Goal: Transaction & Acquisition: Book appointment/travel/reservation

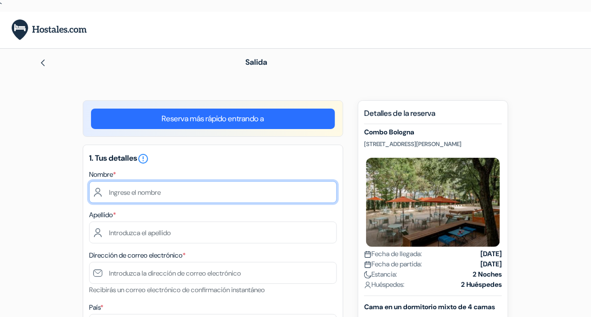
click at [203, 190] on input "text" at bounding box center [213, 192] width 248 height 22
type input "[PERSON_NAME]"
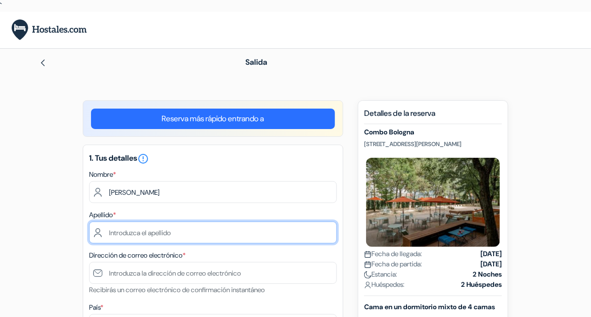
click at [203, 229] on input "text" at bounding box center [213, 233] width 248 height 22
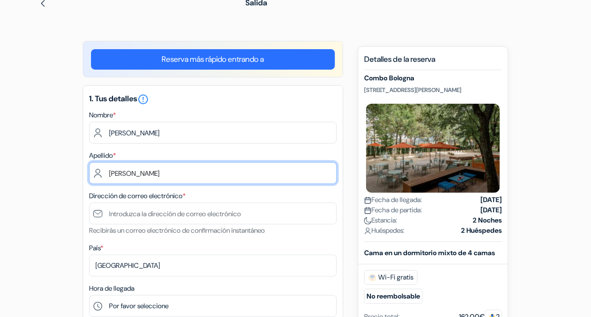
type input "[PERSON_NAME]"
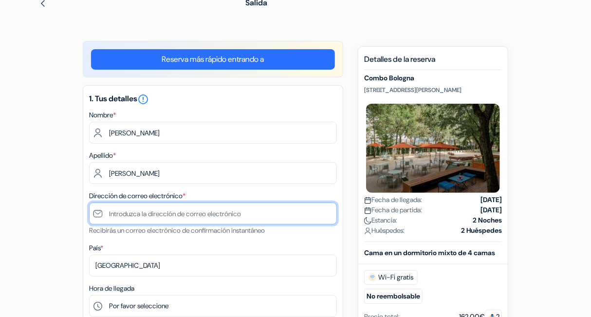
click at [182, 222] on input "text" at bounding box center [213, 214] width 248 height 22
type input "[EMAIL_ADDRESS][DOMAIN_NAME]"
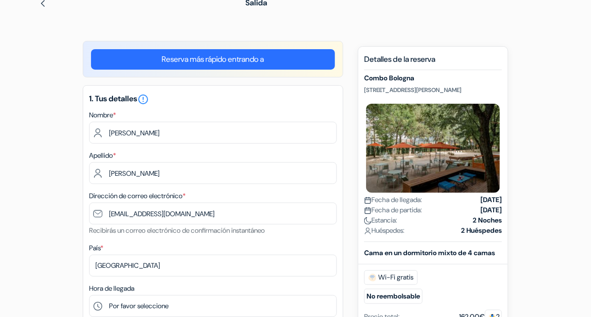
type input "646 79 99 46"
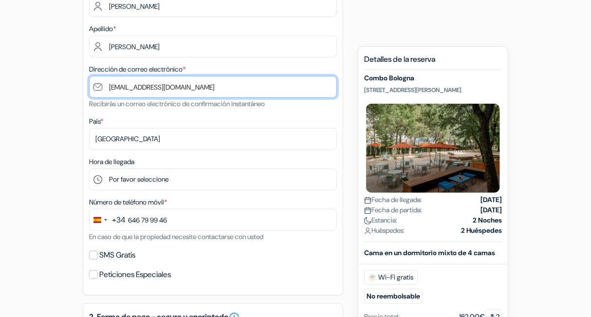
scroll to position [194, 0]
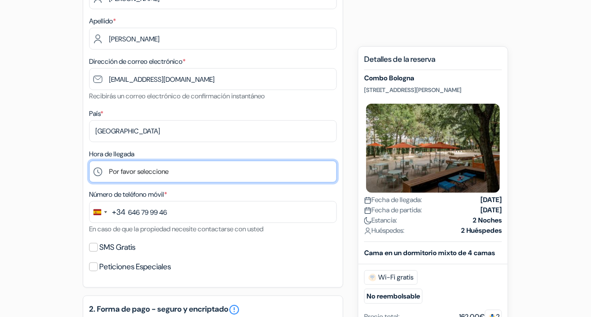
click at [177, 168] on select "Por favor seleccione 1:00 2:00 3:00 4:00 5:00 6:00 7:00 8:00 9:00 10:00 11:00 1…" at bounding box center [213, 172] width 248 height 22
select select "10"
click at [89, 161] on select "Por favor seleccione 1:00 2:00 3:00 4:00 5:00 6:00 7:00 8:00 9:00 10:00 11:00 1…" at bounding box center [213, 172] width 248 height 22
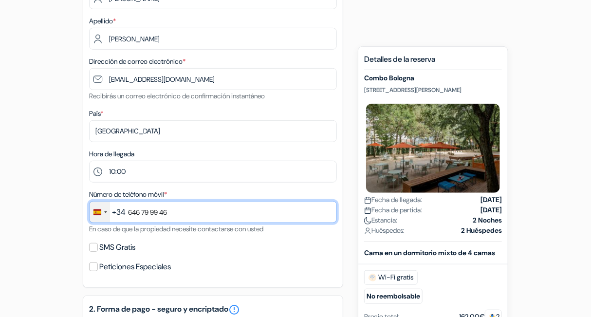
drag, startPoint x: 184, startPoint y: 213, endPoint x: 108, endPoint y: 212, distance: 76.4
click at [108, 212] on div "+34 244 results found No results found [GEOGRAPHIC_DATA] +93 [PERSON_NAME][GEOG…" at bounding box center [213, 212] width 248 height 22
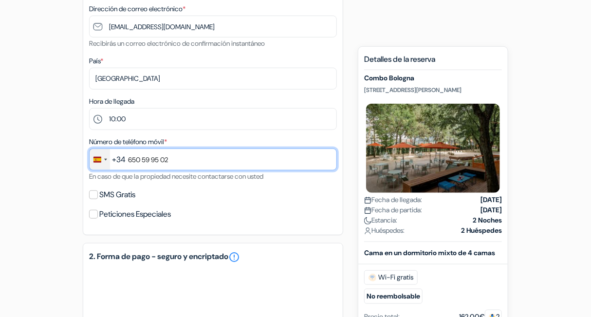
scroll to position [251, 0]
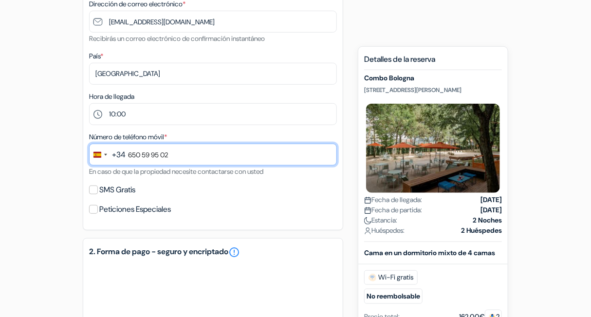
type input "650 59 95 02"
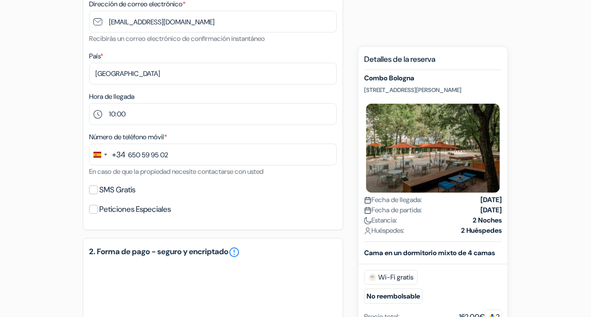
click at [106, 191] on label "SMS Gratis" at bounding box center [117, 190] width 36 height 14
click at [98, 191] on input "SMS Gratis" at bounding box center [93, 189] width 9 height 9
checkbox input "true"
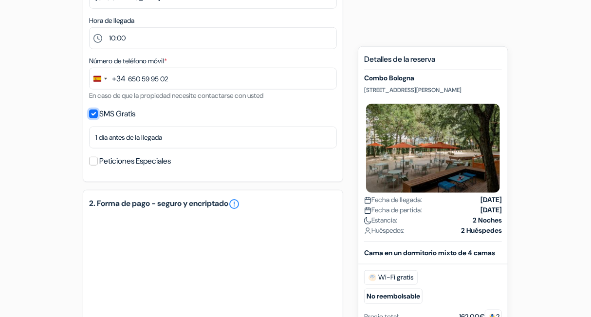
scroll to position [326, 0]
